Goal: Information Seeking & Learning: Understand process/instructions

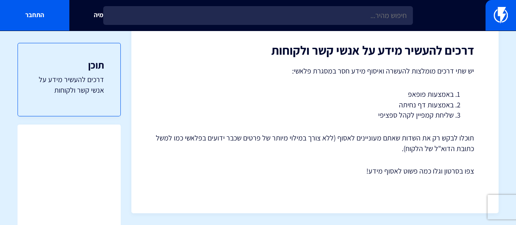
scroll to position [41, 0]
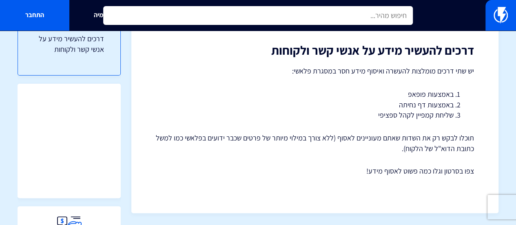
click at [367, 19] on input "text" at bounding box center [258, 15] width 310 height 19
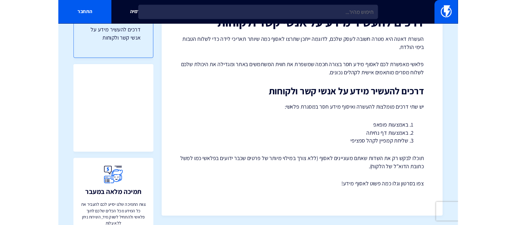
scroll to position [135, 0]
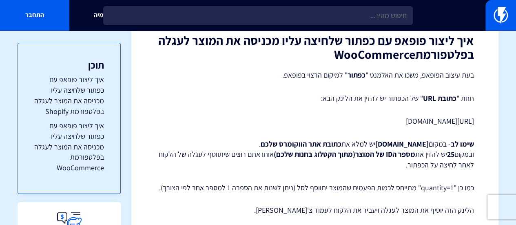
scroll to position [738, 0]
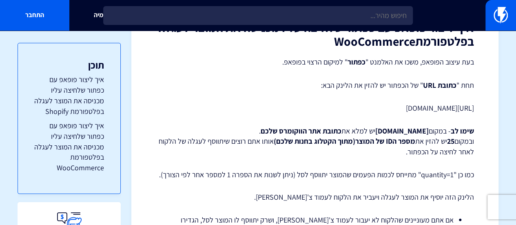
drag, startPoint x: 474, startPoint y: 107, endPoint x: 263, endPoint y: 104, distance: 211.3
copy p "[URL][DOMAIN_NAME]"
click at [352, 152] on p "[PERSON_NAME] - במקום [DOMAIN_NAME] יש למלא את כתובת אתר הווקומרס שלכם . ובמקום…" at bounding box center [315, 140] width 318 height 31
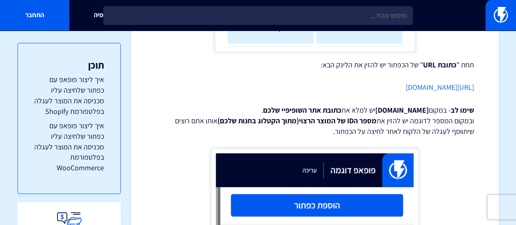
scroll to position [367, 0]
